Goal: Find specific page/section: Find specific page/section

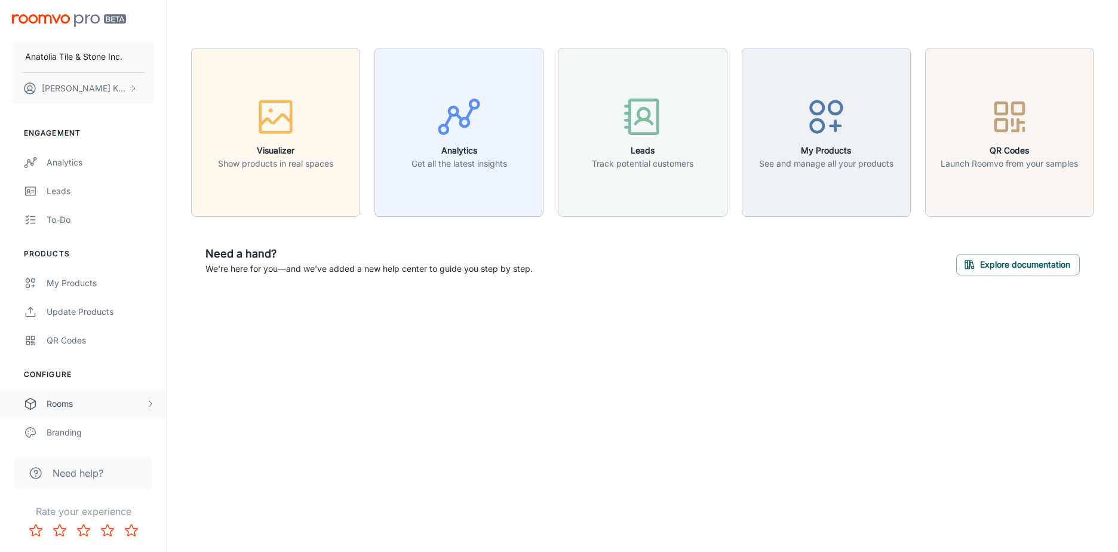
click at [71, 405] on div "Rooms" at bounding box center [96, 403] width 99 height 13
click at [75, 430] on div "My Rooms" at bounding box center [101, 432] width 108 height 13
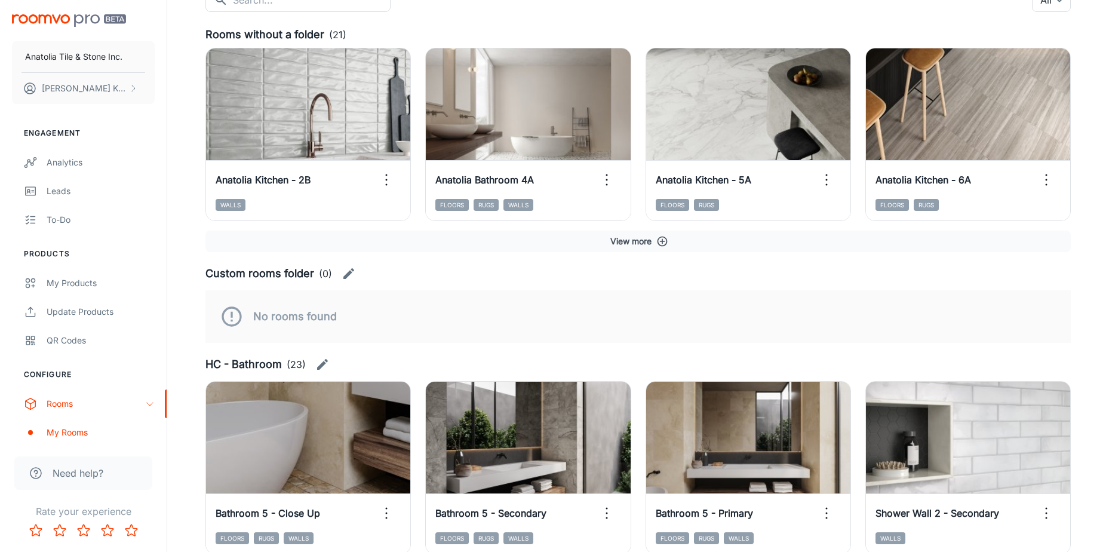
scroll to position [60, 0]
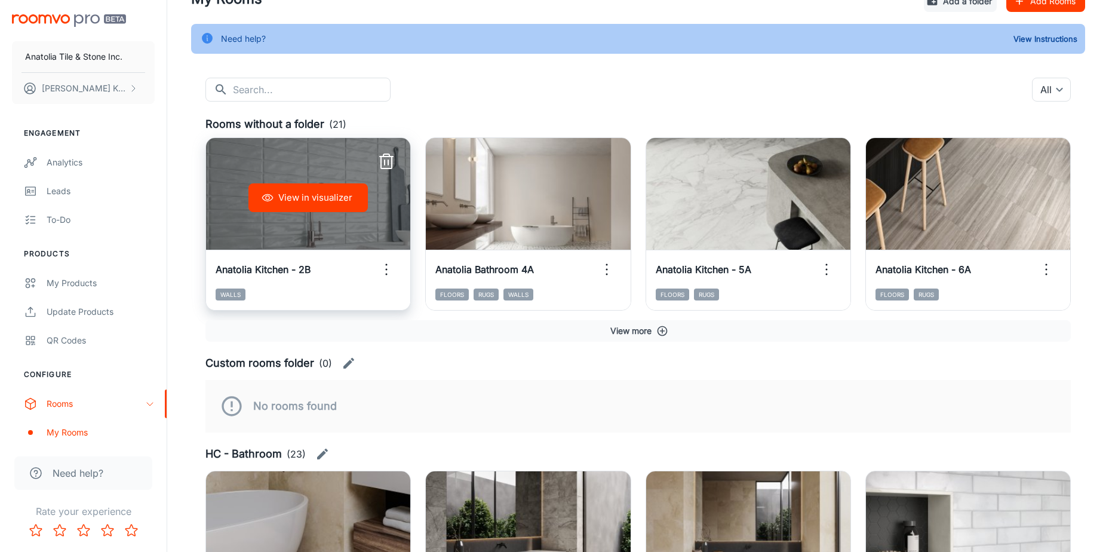
click at [326, 199] on button "View in visualizer" at bounding box center [307, 197] width 119 height 29
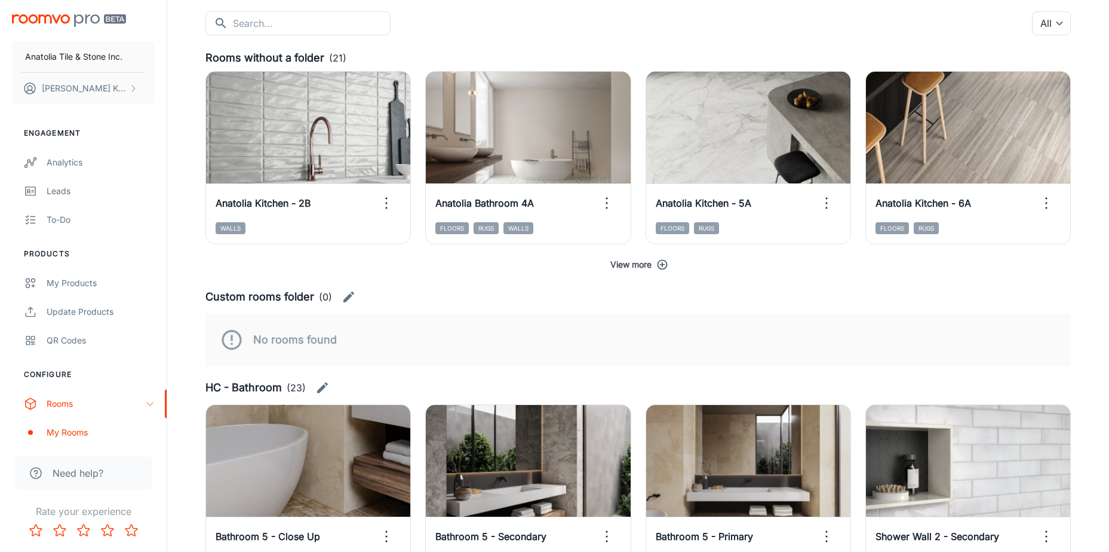
scroll to position [119, 0]
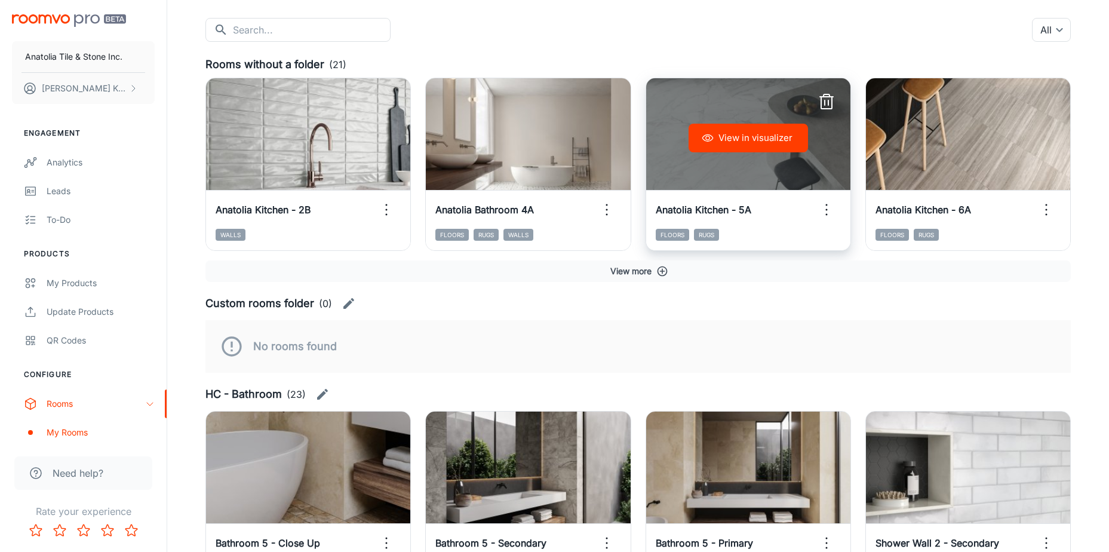
click at [721, 160] on div "View in visualizer" at bounding box center [748, 137] width 204 height 119
click at [732, 138] on button "View in visualizer" at bounding box center [747, 138] width 119 height 29
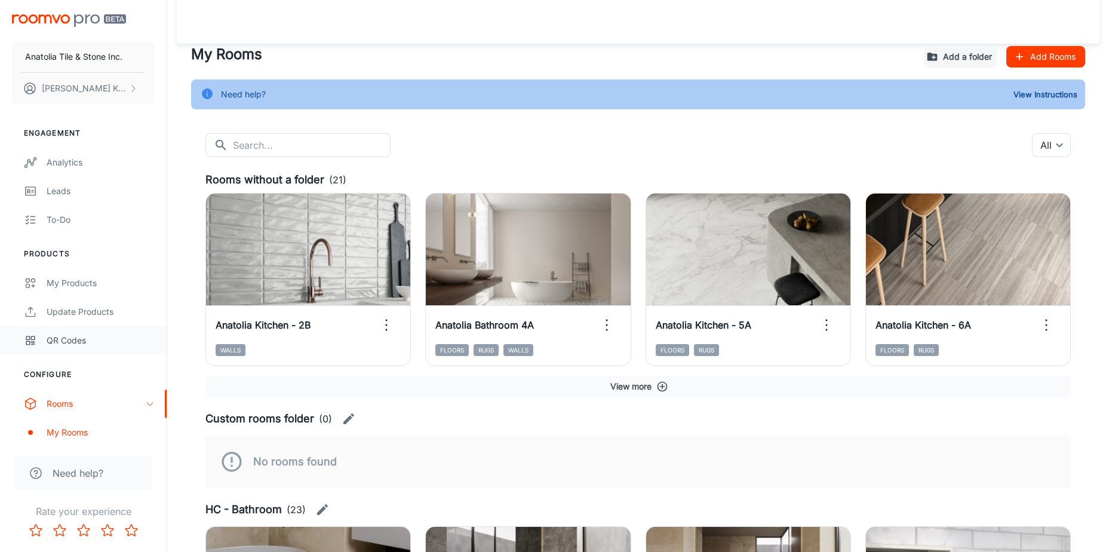
scroll to position [0, 0]
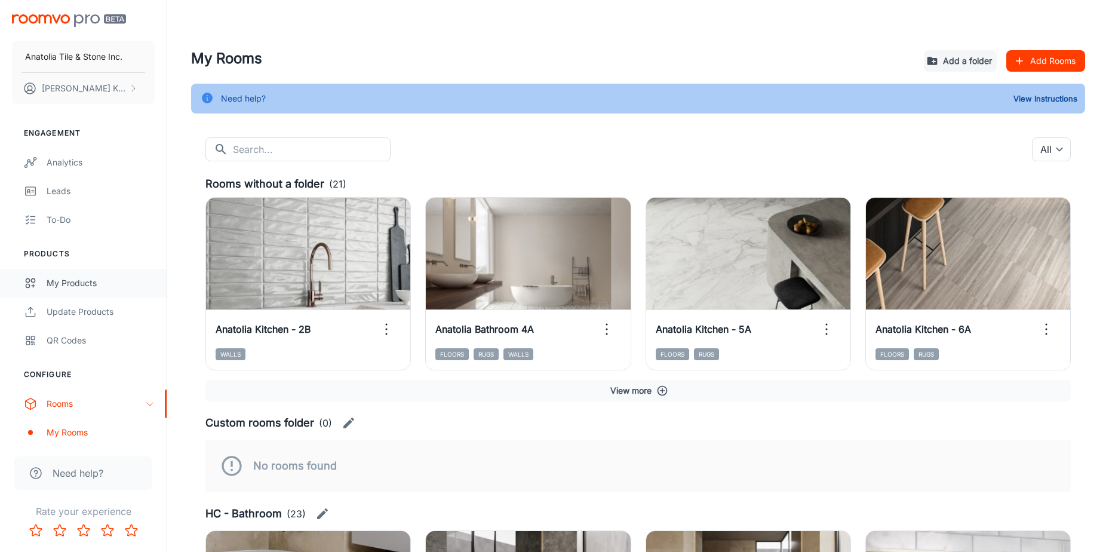
click at [60, 279] on div "My Products" at bounding box center [101, 282] width 108 height 13
